Goal: Task Accomplishment & Management: Manage account settings

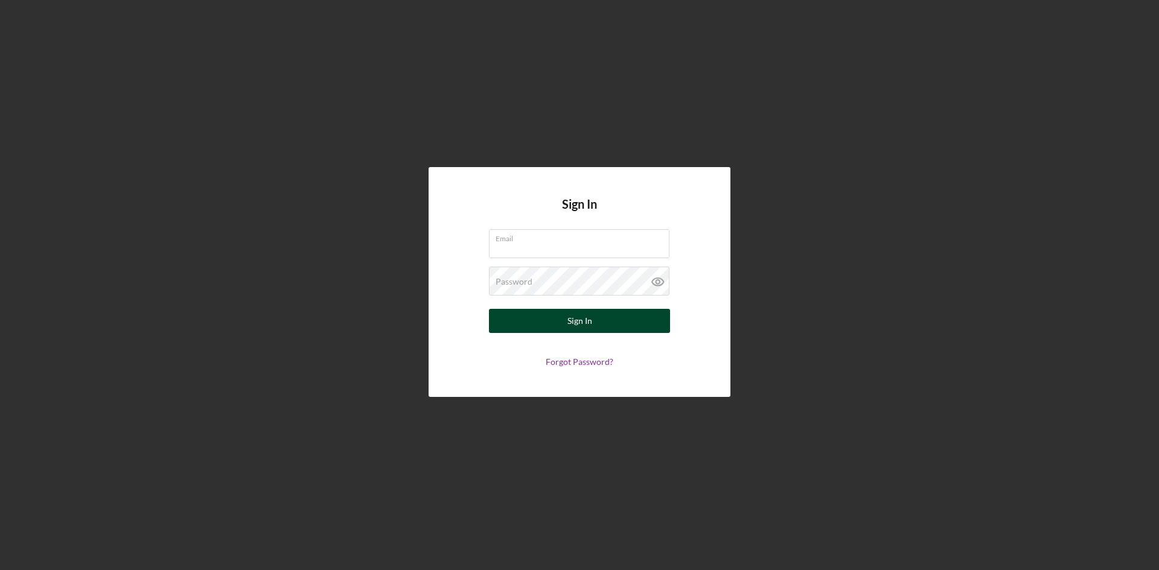
type input "[PERSON_NAME][EMAIL_ADDRESS][DOMAIN_NAME]"
click at [599, 317] on button "Sign In" at bounding box center [579, 321] width 181 height 24
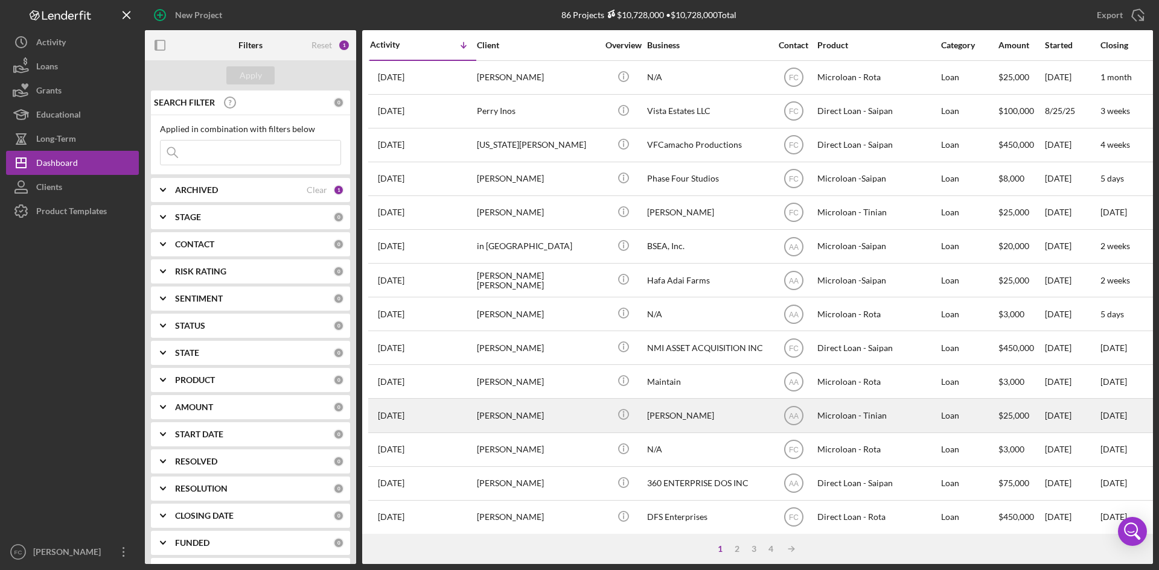
click at [529, 421] on div "[PERSON_NAME]" at bounding box center [537, 416] width 121 height 32
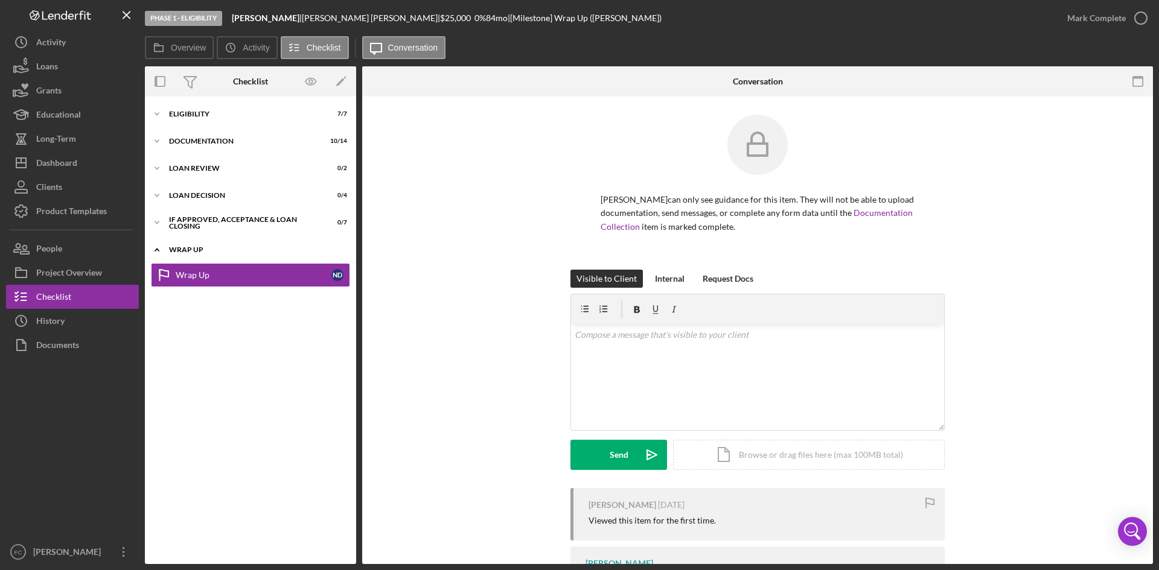
drag, startPoint x: 282, startPoint y: 272, endPoint x: 276, endPoint y: 251, distance: 21.2
click at [282, 272] on div "Wrap Up" at bounding box center [254, 275] width 156 height 10
click at [272, 244] on div "Icon/Expander Wrap up 0 / 1" at bounding box center [250, 250] width 211 height 25
click at [263, 220] on div "If approved, acceptance & loan closing" at bounding box center [255, 222] width 172 height 7
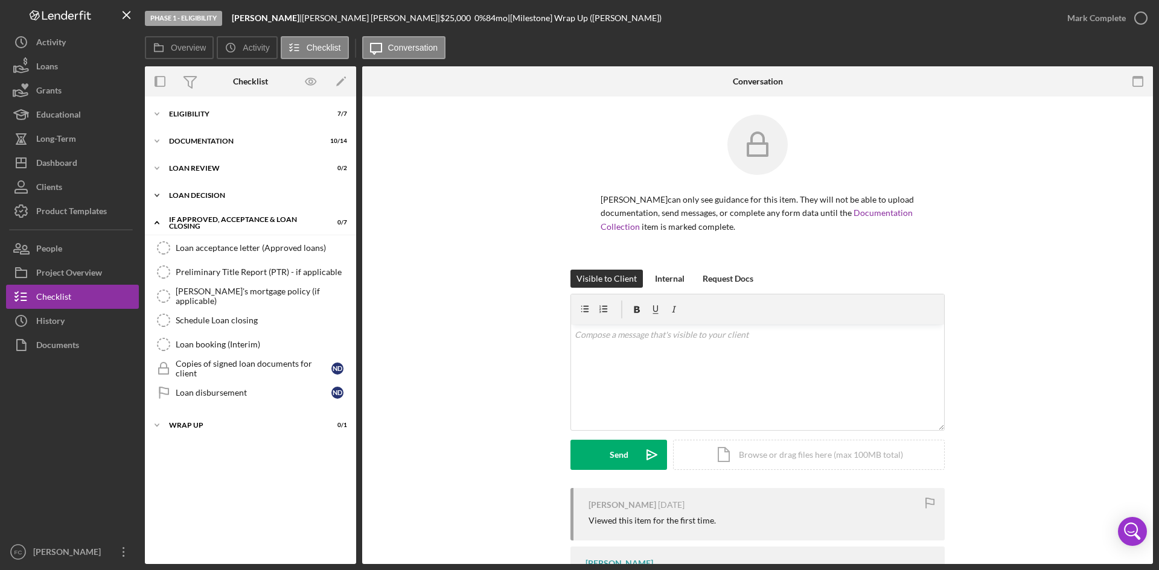
click at [262, 196] on div "Loan decision" at bounding box center [255, 195] width 172 height 7
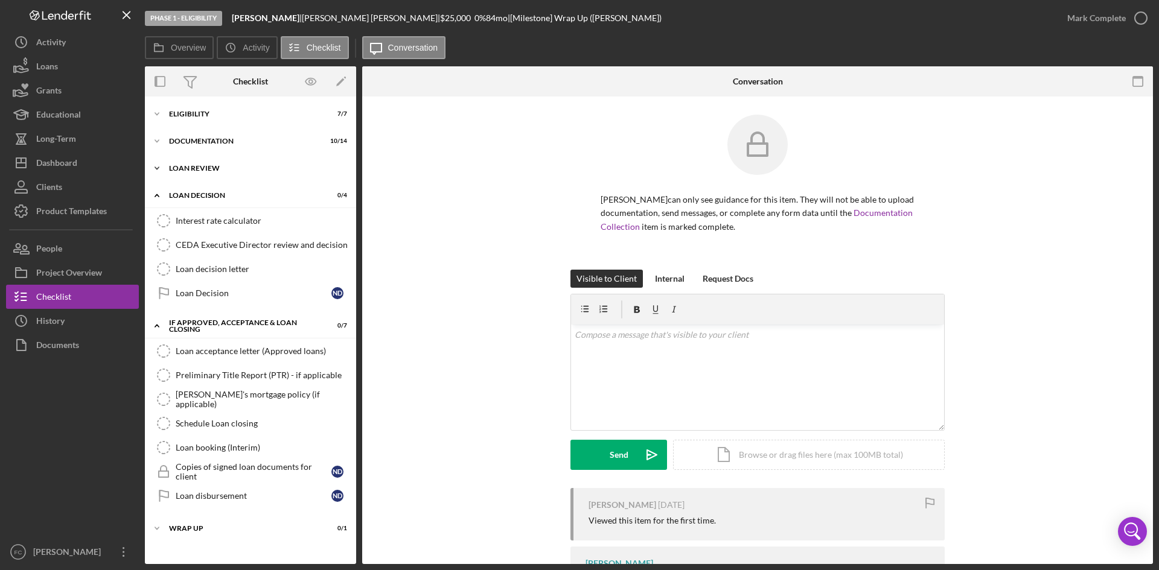
click at [241, 171] on div "Loan Review" at bounding box center [255, 168] width 172 height 7
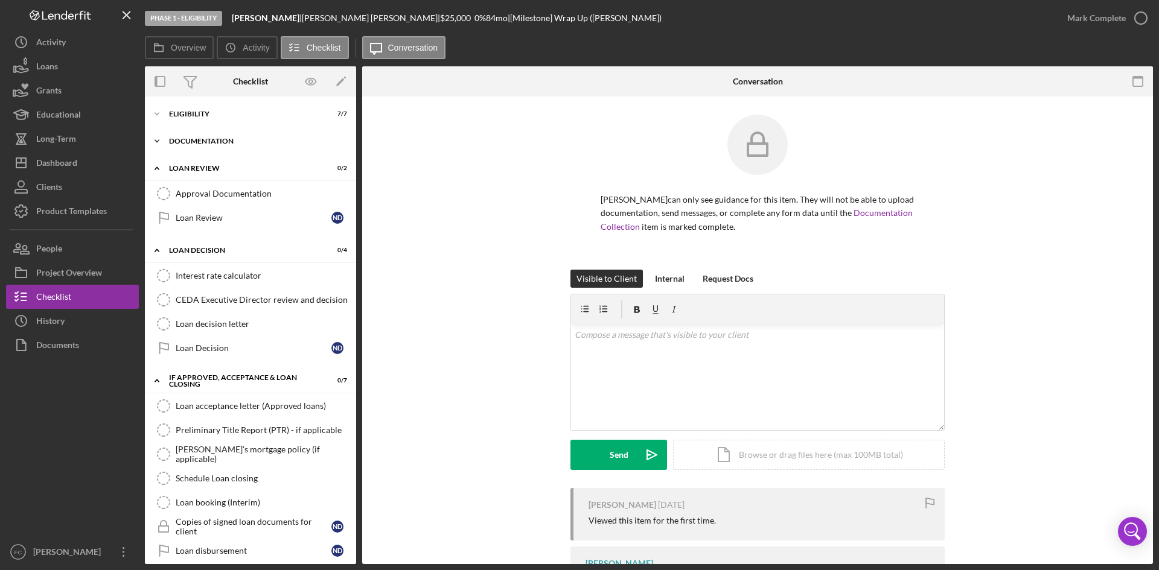
click at [261, 148] on div "Icon/Expander Documentation 10 / 14" at bounding box center [250, 141] width 211 height 24
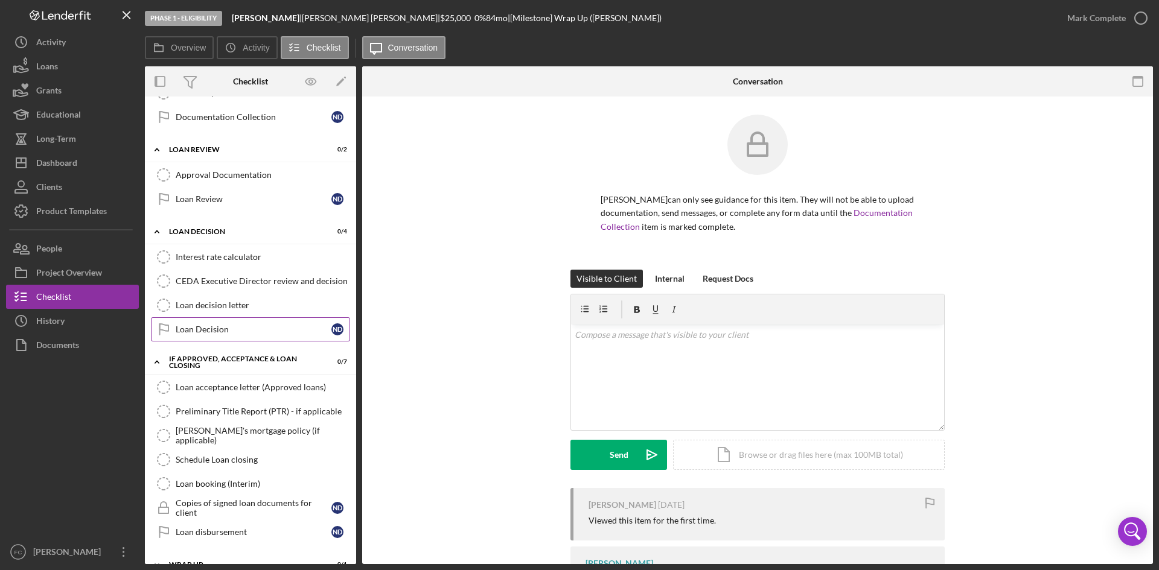
scroll to position [383, 0]
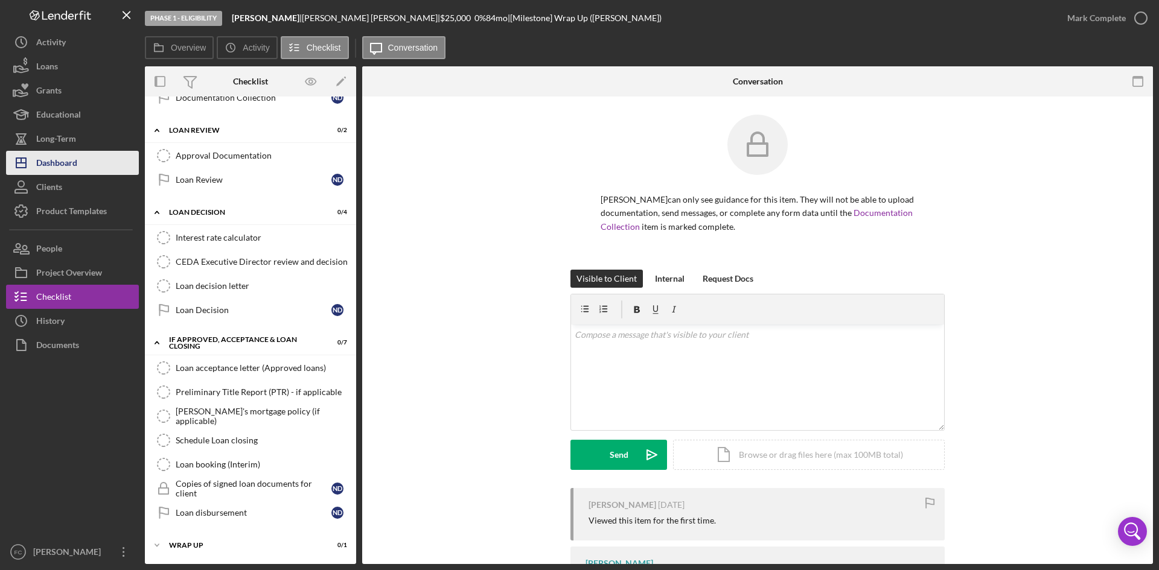
click at [86, 160] on button "Icon/Dashboard Dashboard" at bounding box center [72, 163] width 133 height 24
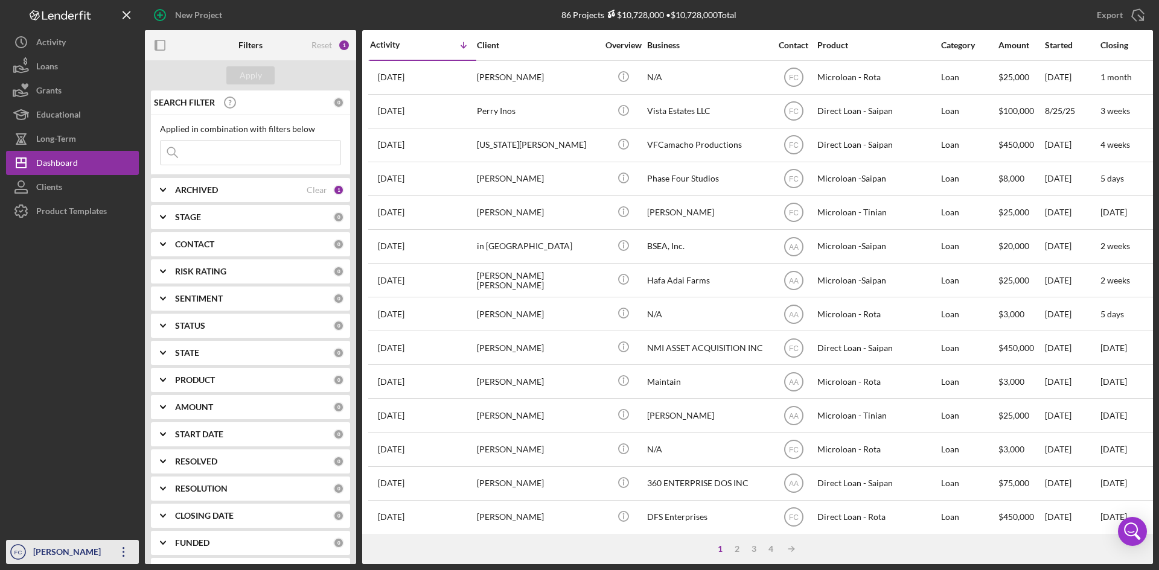
click at [81, 558] on div "[PERSON_NAME]" at bounding box center [69, 553] width 78 height 27
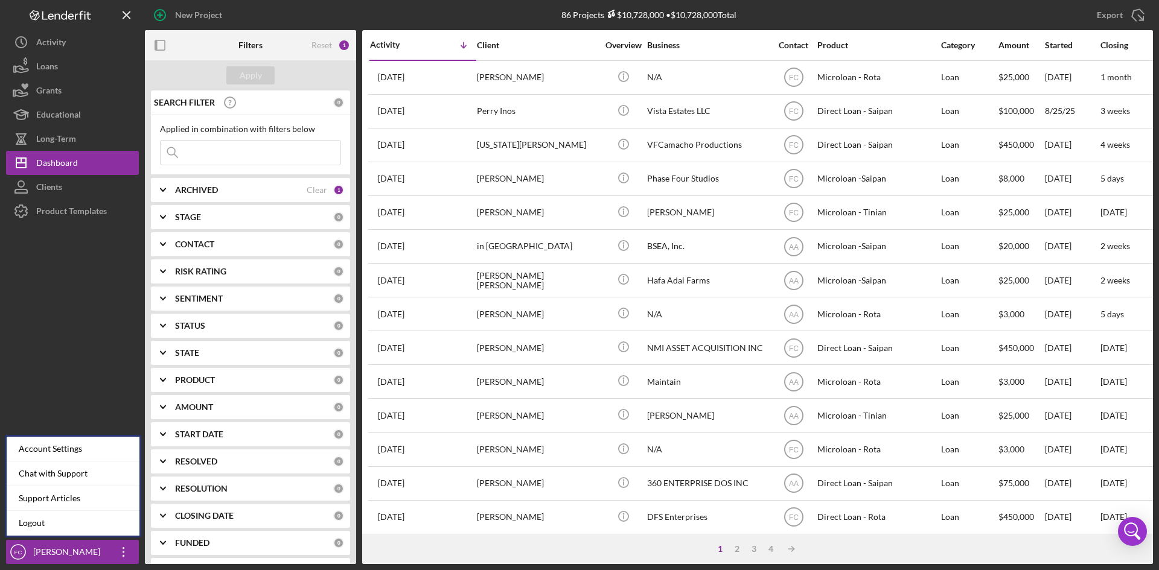
click at [73, 537] on div at bounding box center [72, 381] width 133 height 317
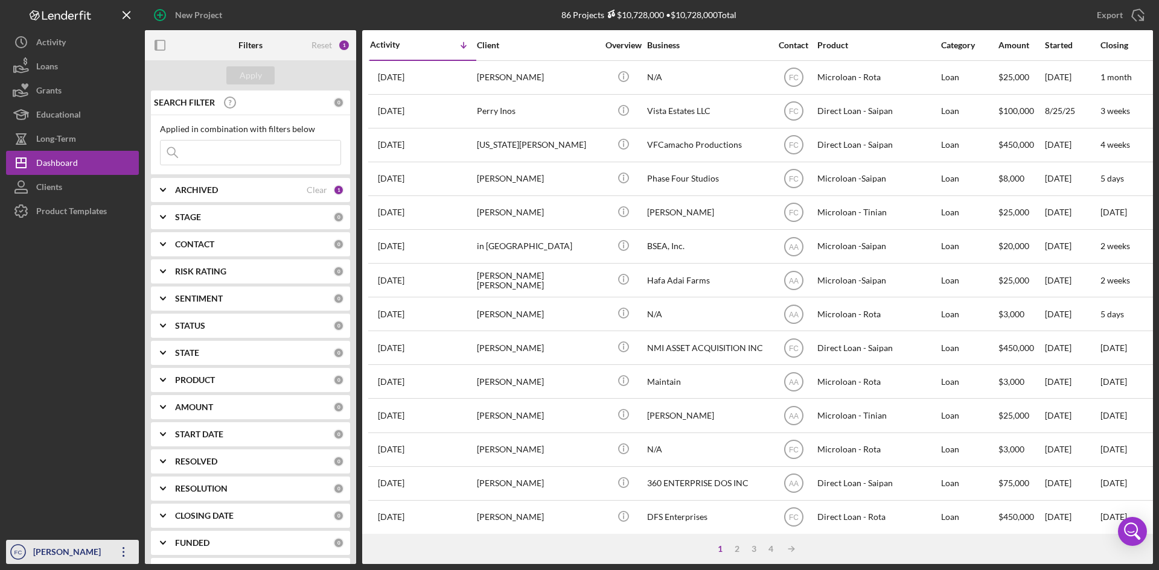
click at [71, 547] on div "[PERSON_NAME]" at bounding box center [69, 553] width 78 height 27
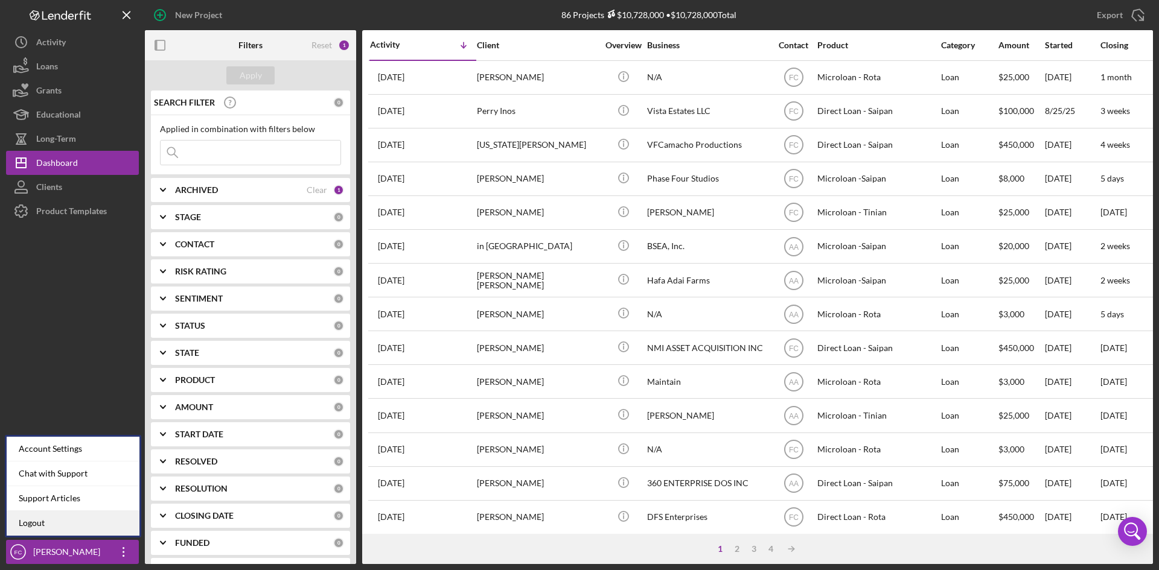
click at [75, 532] on link "Logout" at bounding box center [73, 523] width 133 height 25
